Goal: Task Accomplishment & Management: Manage account settings

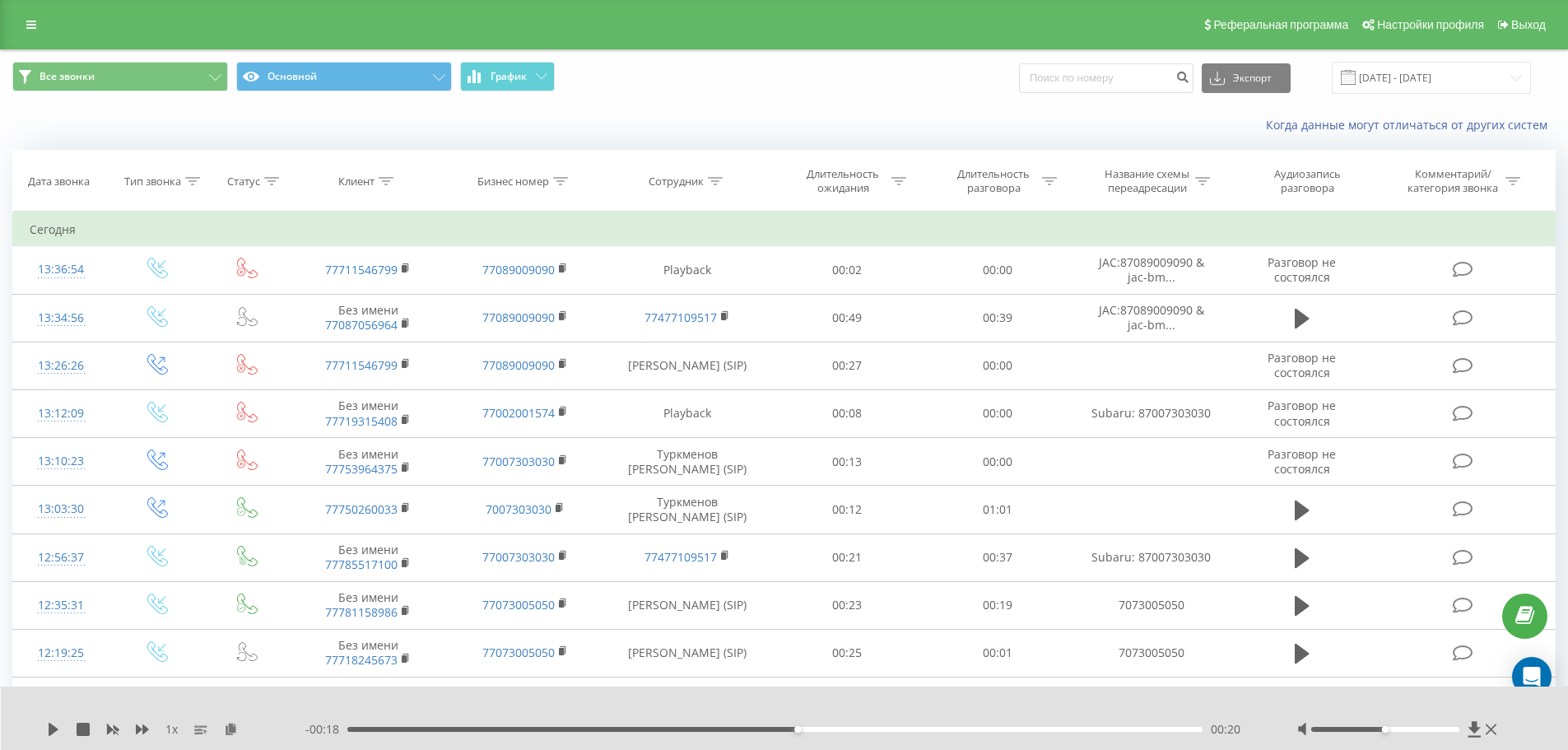
click at [22, 38] on div "Реферальная программа Настройки профиля Выход" at bounding box center [784, 24] width 1568 height 49
click at [35, 26] on icon at bounding box center [32, 25] width 10 height 12
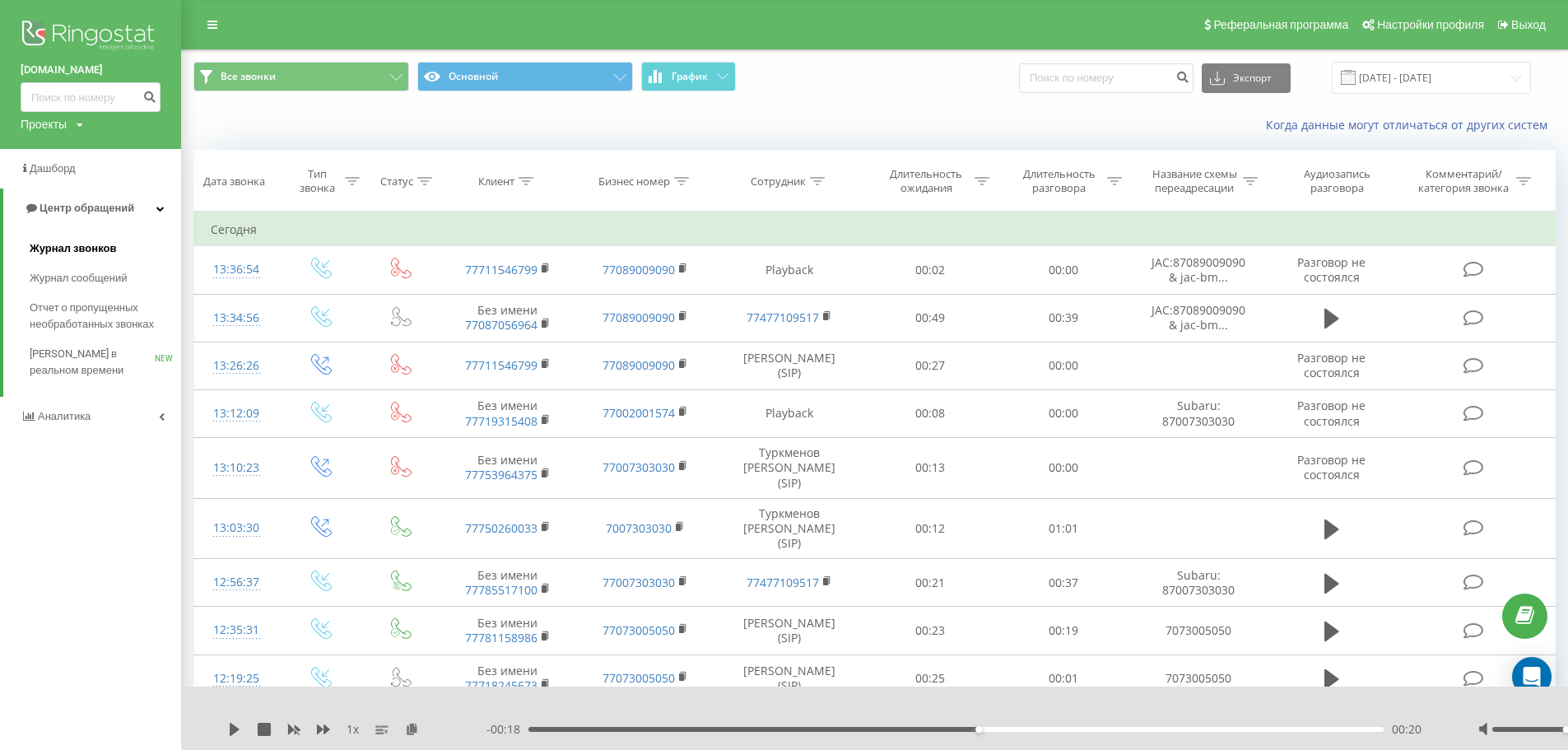
click at [115, 243] on link "Журнал звонков" at bounding box center [106, 249] width 151 height 30
click at [107, 314] on span "Отчет о пропущенных необработанных звонках" at bounding box center [101, 316] width 143 height 33
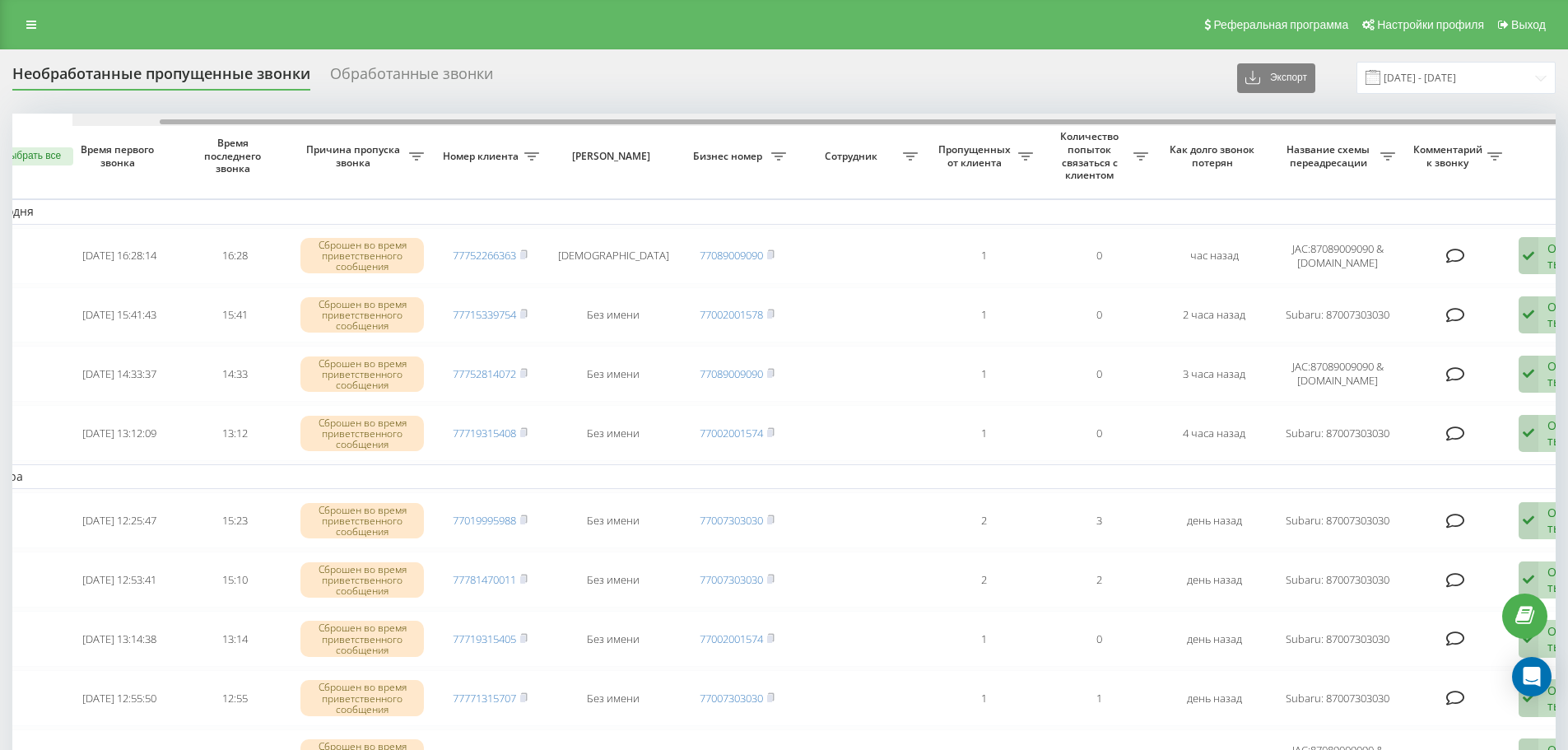
scroll to position [0, 103]
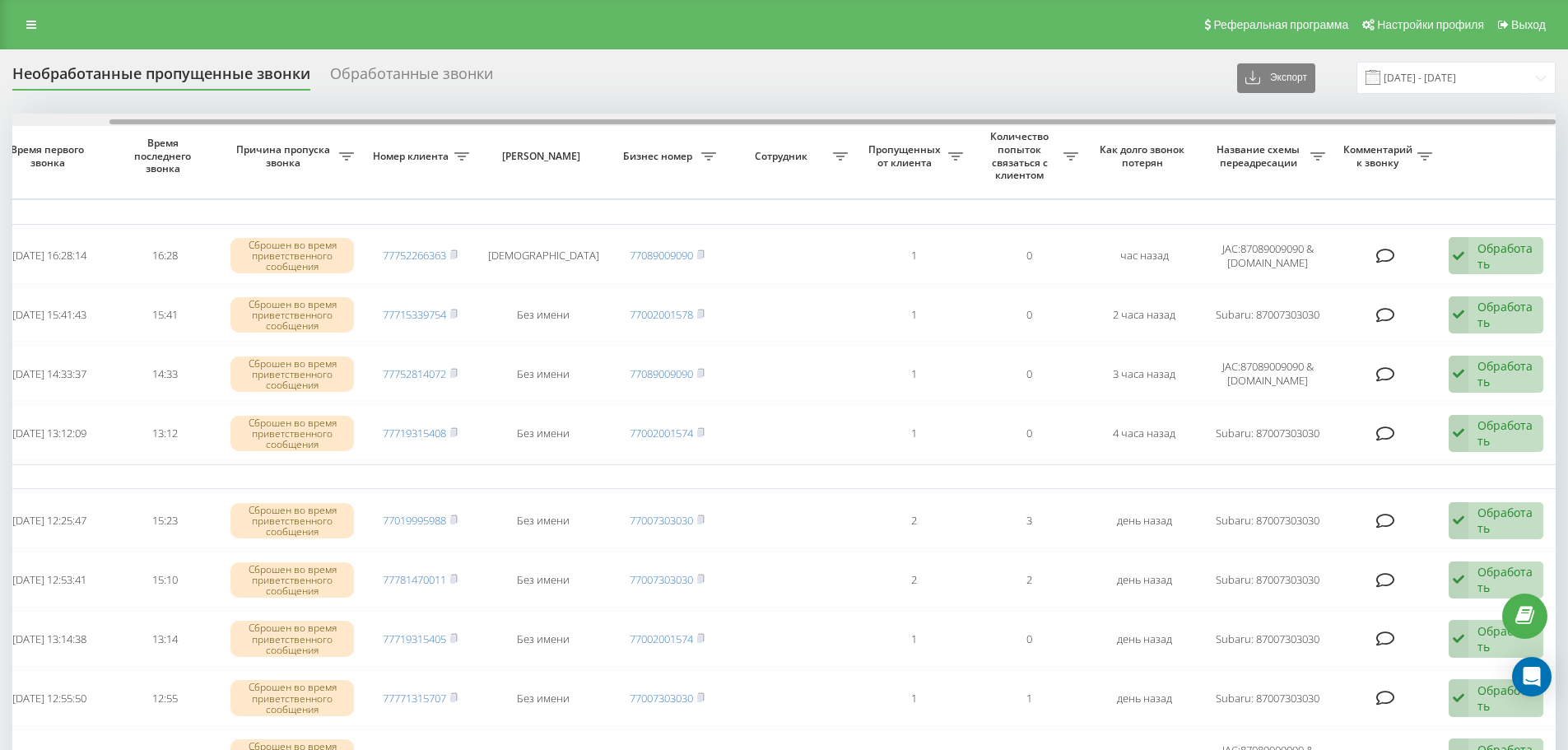
drag, startPoint x: 1101, startPoint y: 121, endPoint x: 1294, endPoint y: 127, distance: 193.1
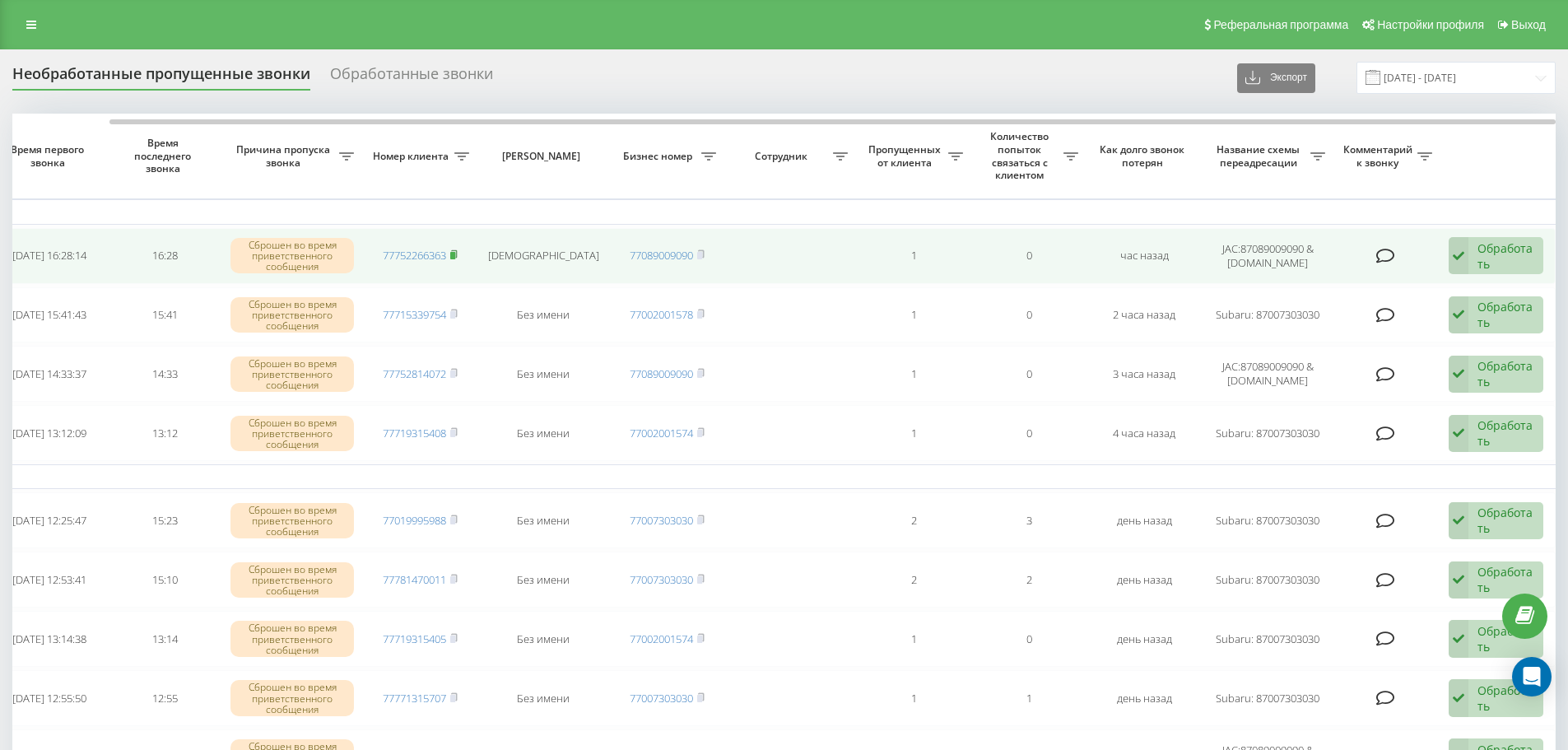
click at [454, 254] on rect at bounding box center [452, 255] width 5 height 7
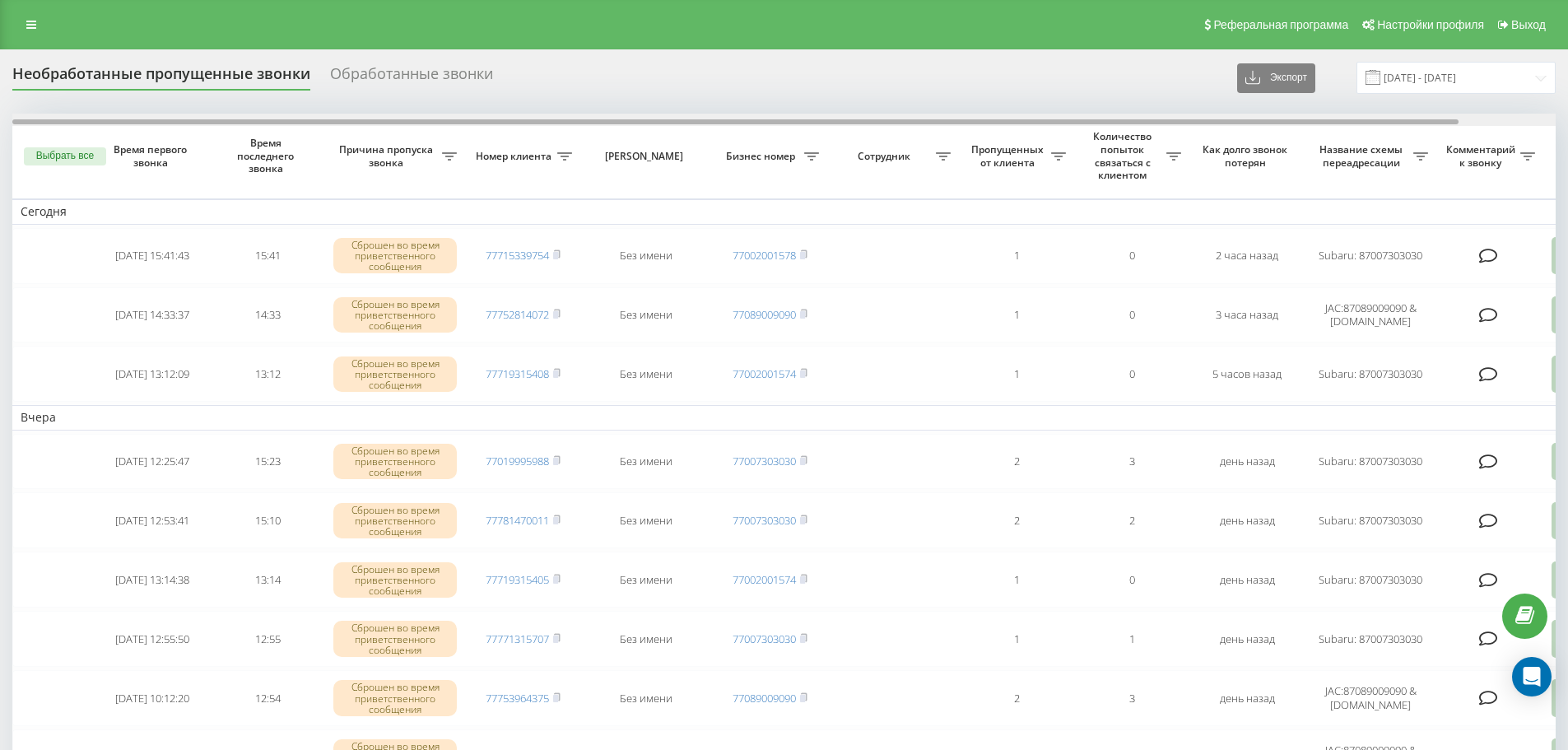
scroll to position [0, 103]
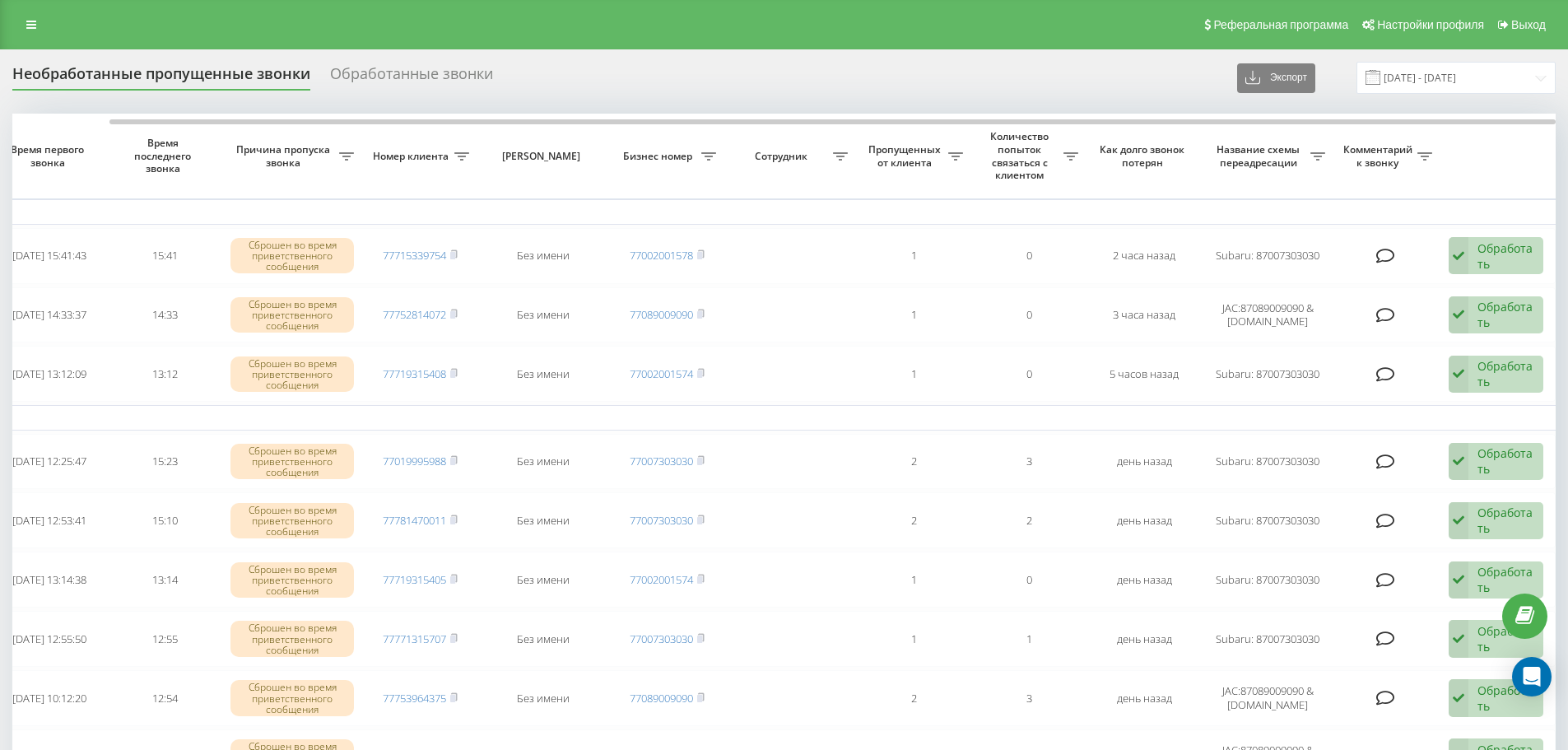
drag, startPoint x: 1171, startPoint y: 118, endPoint x: 1344, endPoint y: 158, distance: 177.6
click at [1321, 121] on div at bounding box center [784, 120] width 1543 height 12
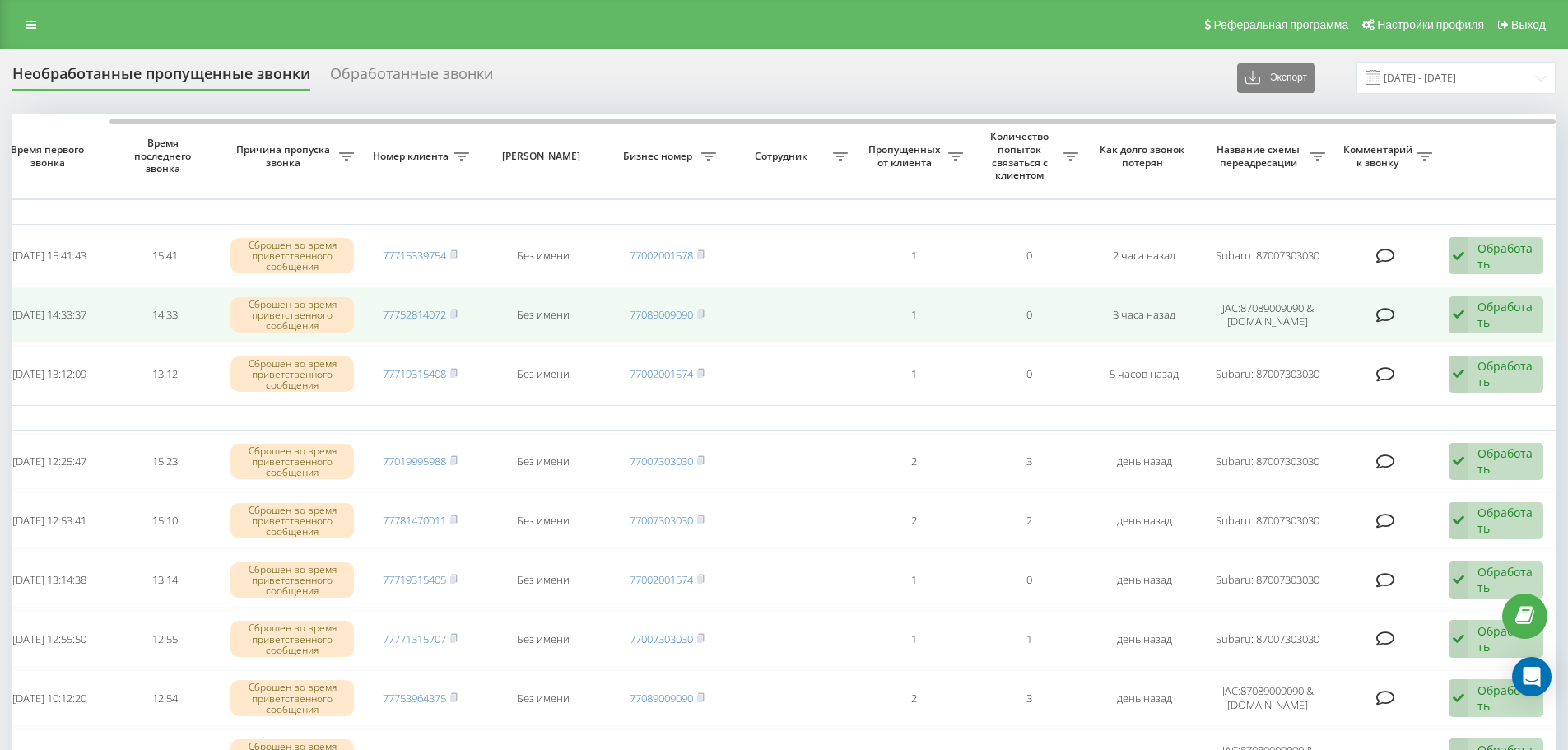
click at [1492, 308] on div "Обработать" at bounding box center [1506, 314] width 57 height 32
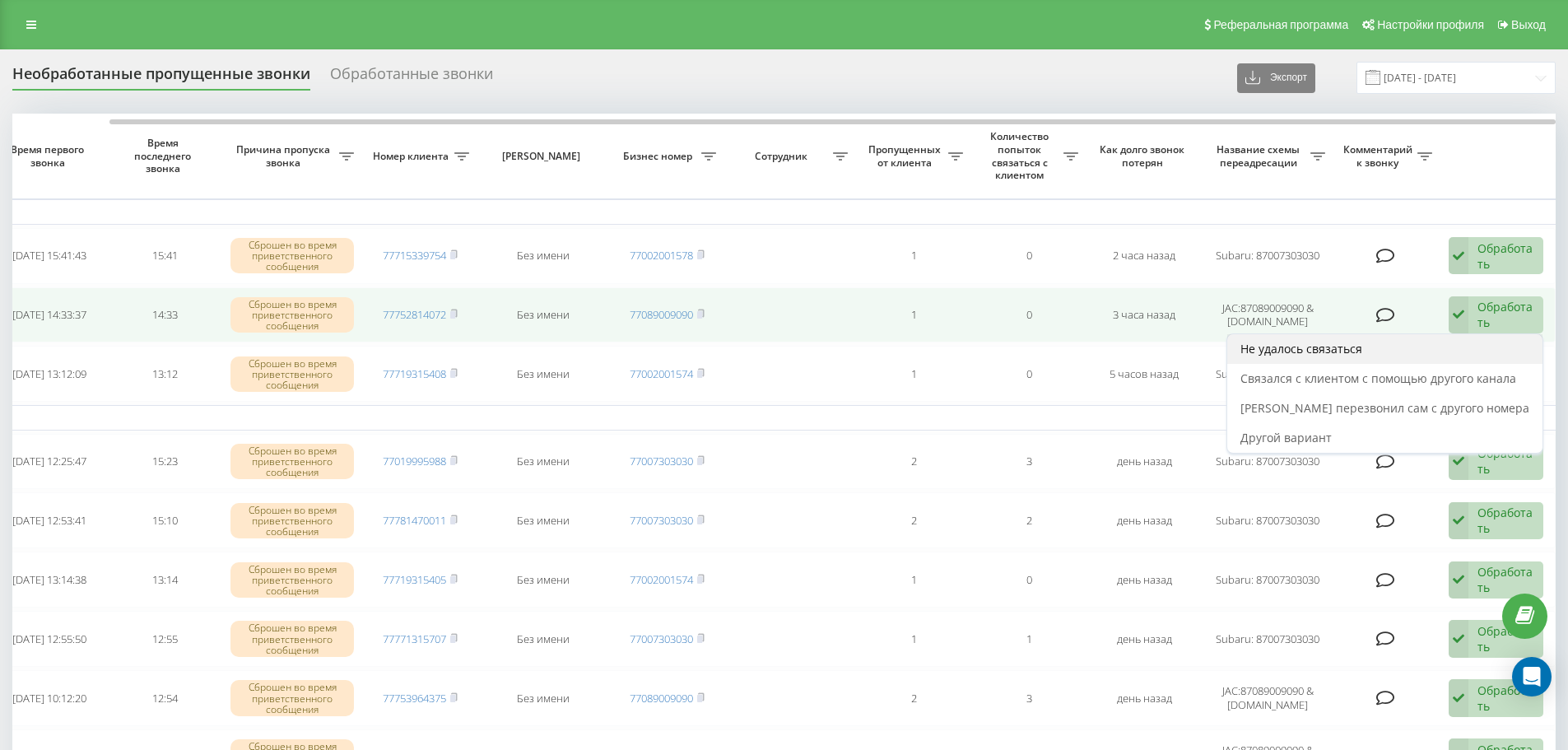
click at [1417, 354] on div "Не удалось связаться" at bounding box center [1384, 349] width 315 height 30
